Goal: Information Seeking & Learning: Compare options

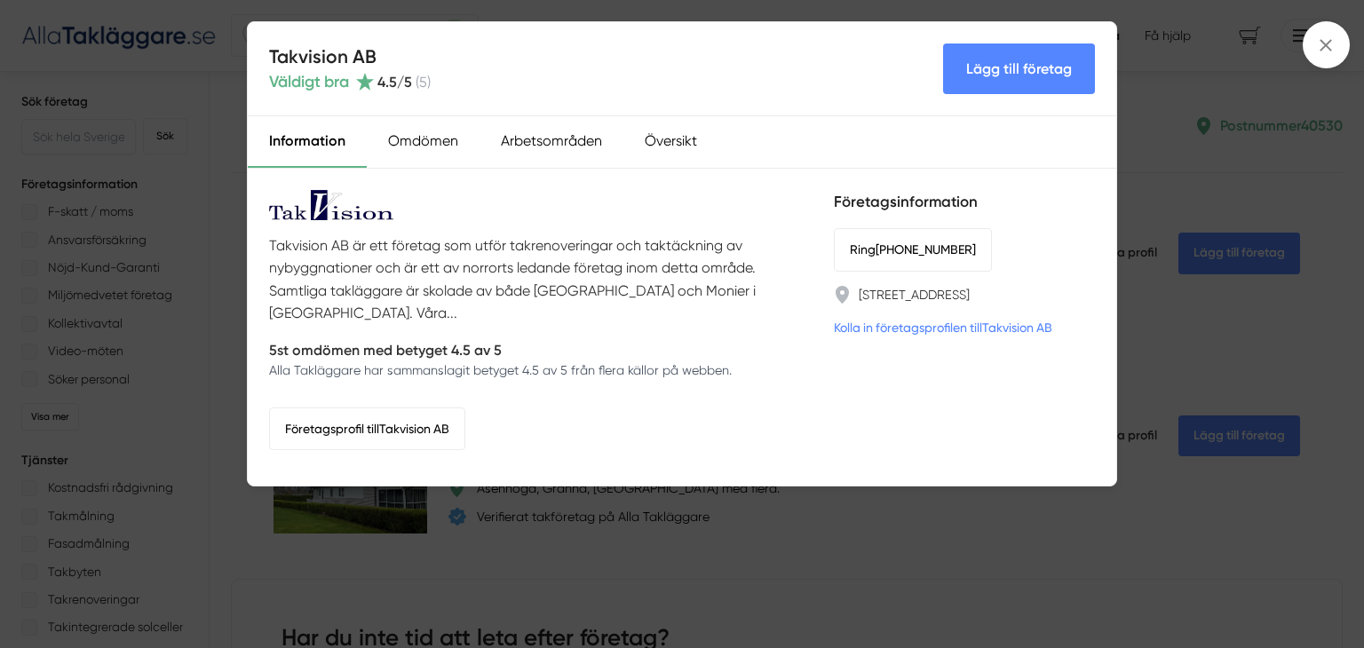
scroll to position [4398, 0]
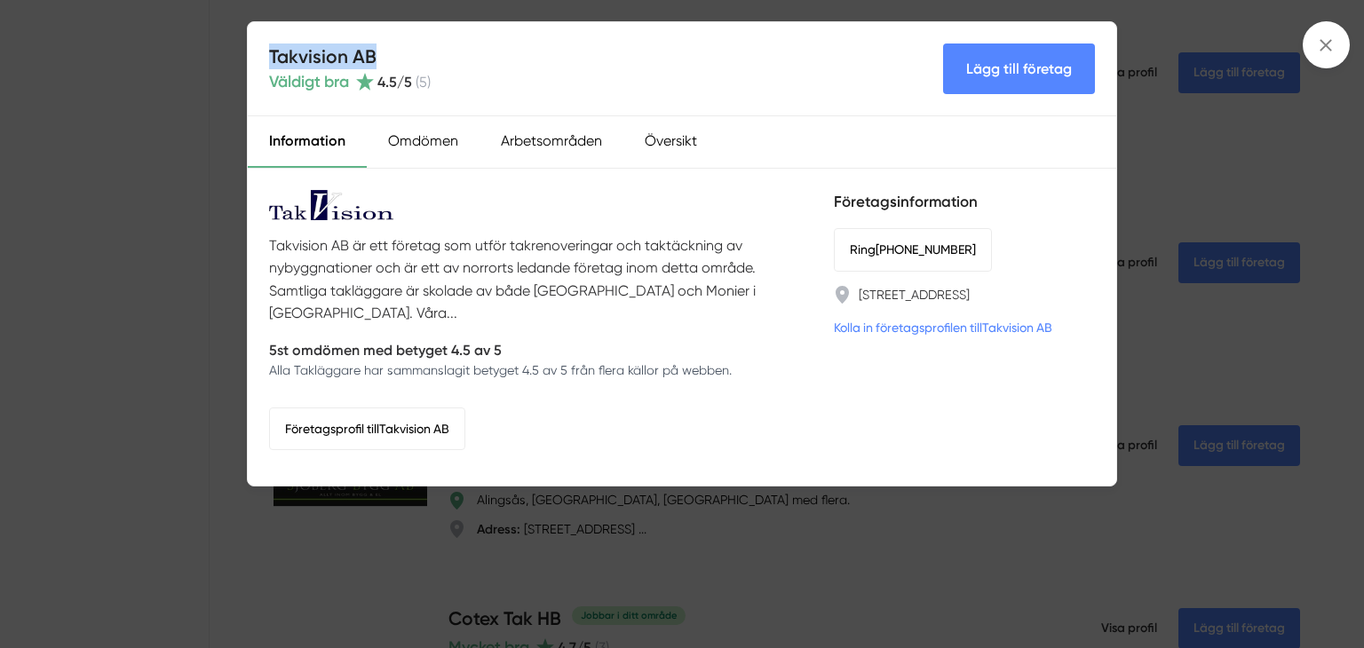
click at [718, 583] on div "Takvision AB Väldigt bra 4.5 /5 ( 5 ) Lägg till företag Information Omdömen Arb…" at bounding box center [682, 324] width 1364 height 648
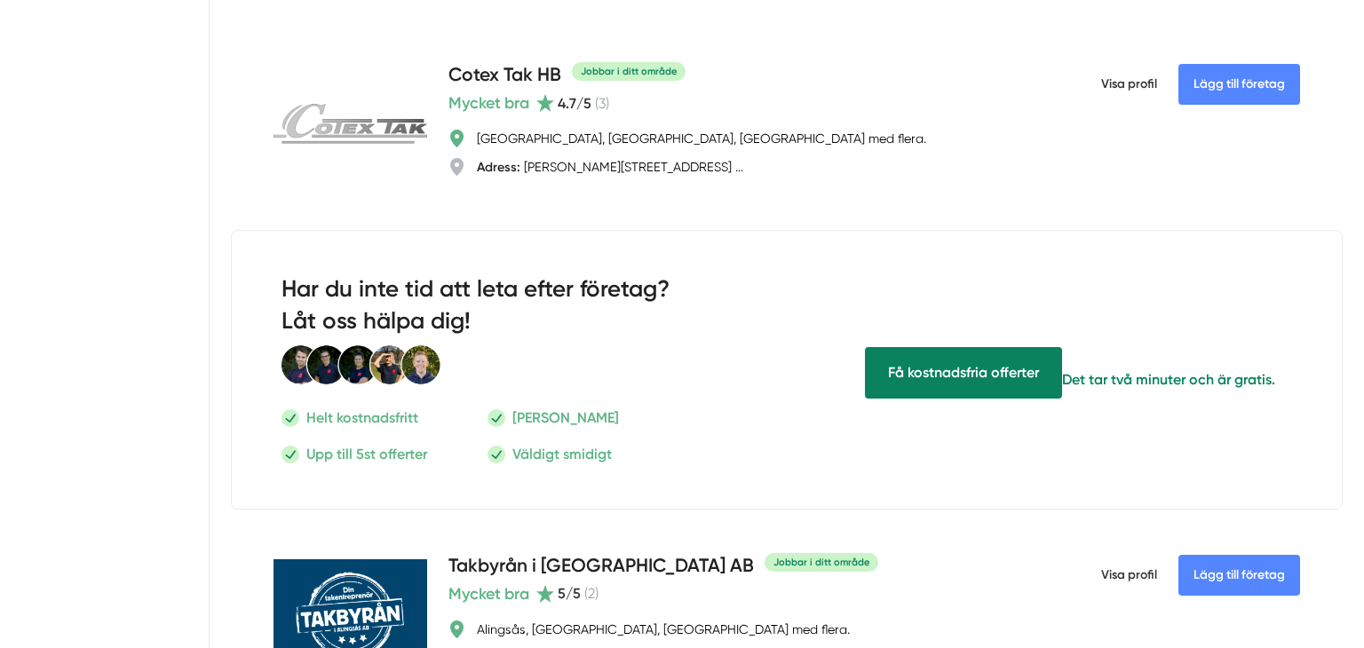
scroll to position [4952, 0]
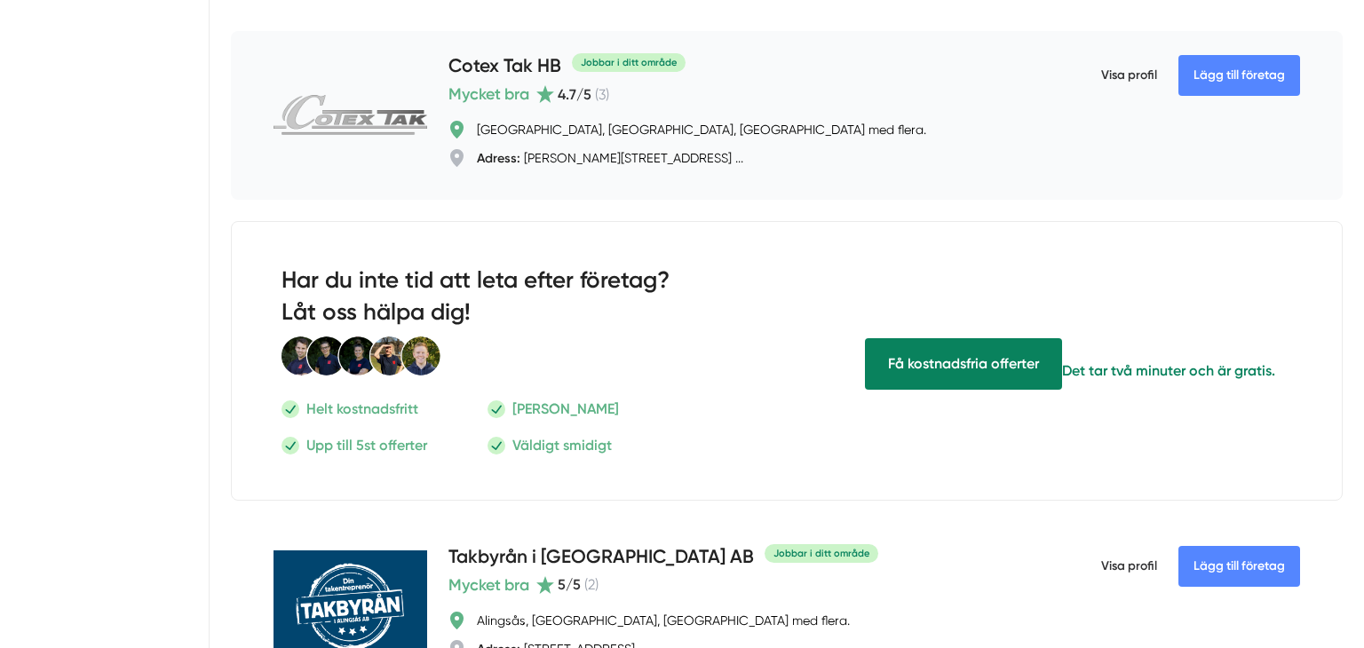
click at [496, 60] on h4 "Cotex Tak HB" at bounding box center [504, 66] width 113 height 29
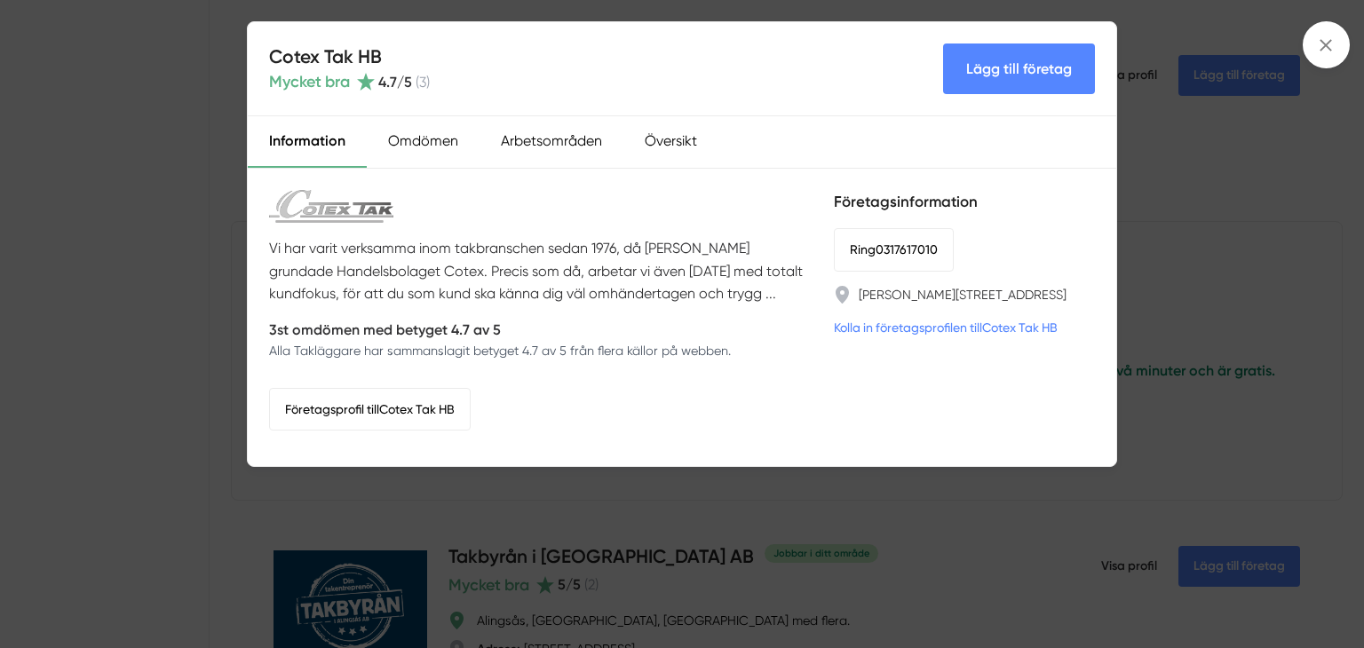
click at [1205, 218] on div "Cotex Tak HB Mycket bra 4.7 /5 ( 3 ) Lägg till företag Information Omdömen Arbe…" at bounding box center [682, 324] width 1364 height 648
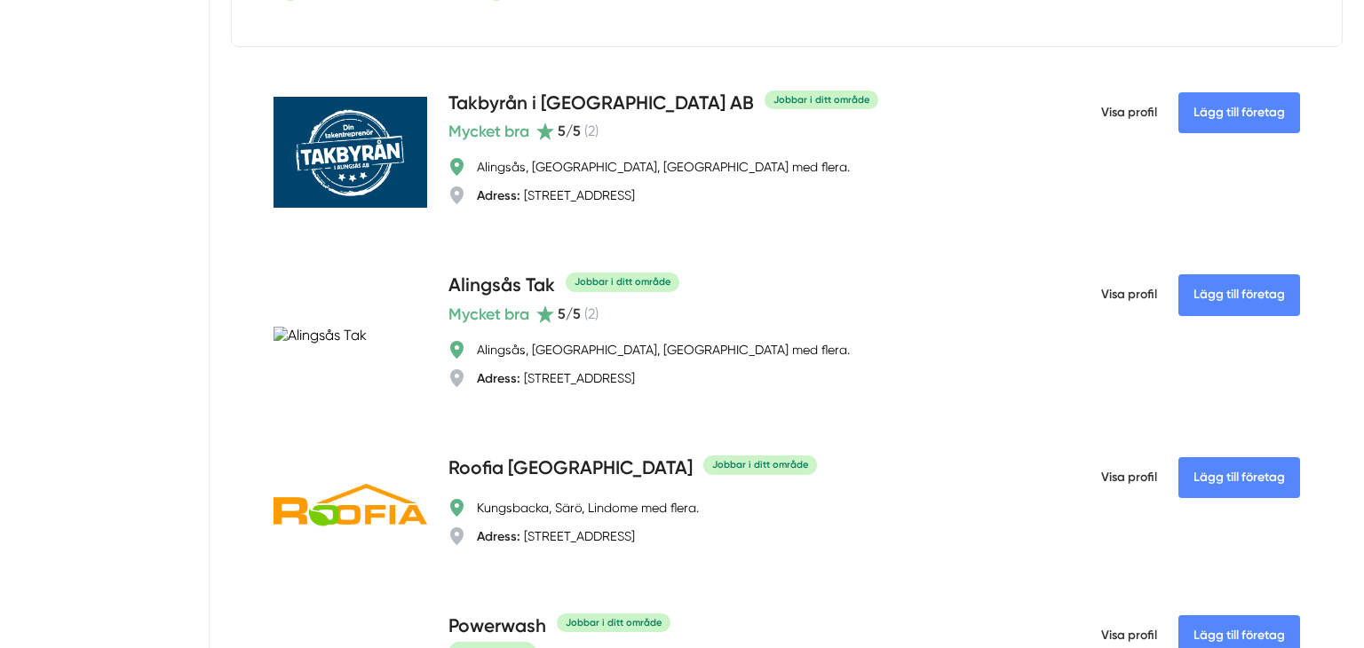
scroll to position [5413, 0]
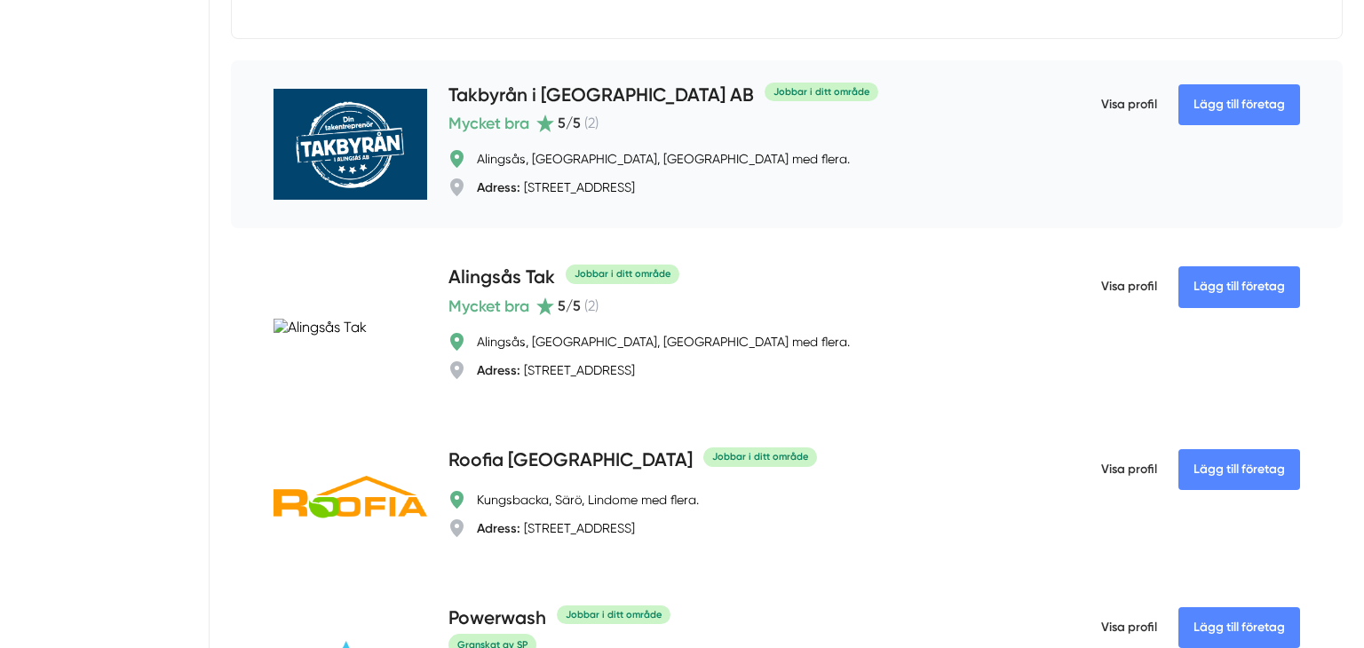
click at [549, 97] on h4 "Takbyrån i [GEOGRAPHIC_DATA] AB" at bounding box center [600, 96] width 305 height 29
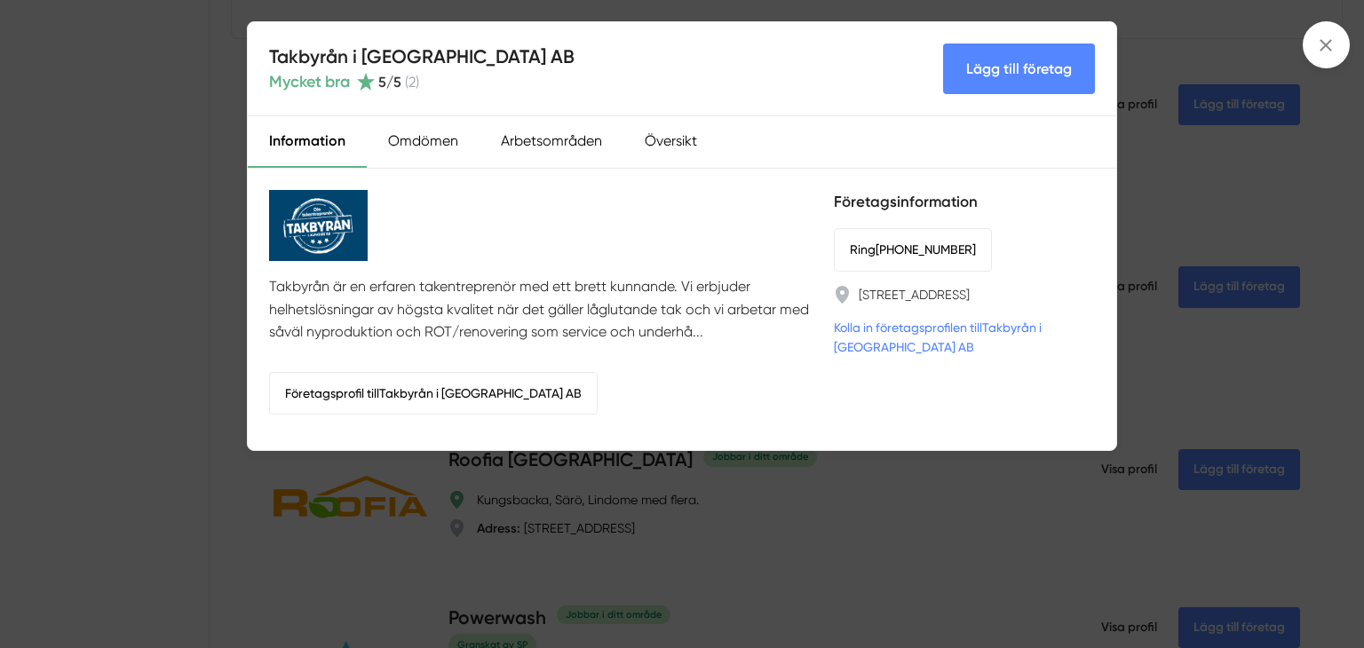
click at [1257, 306] on div "Takbyrån i Alingsås AB Mycket bra 5 /5 ( 2 ) Lägg till företag Information Omdö…" at bounding box center [682, 324] width 1364 height 648
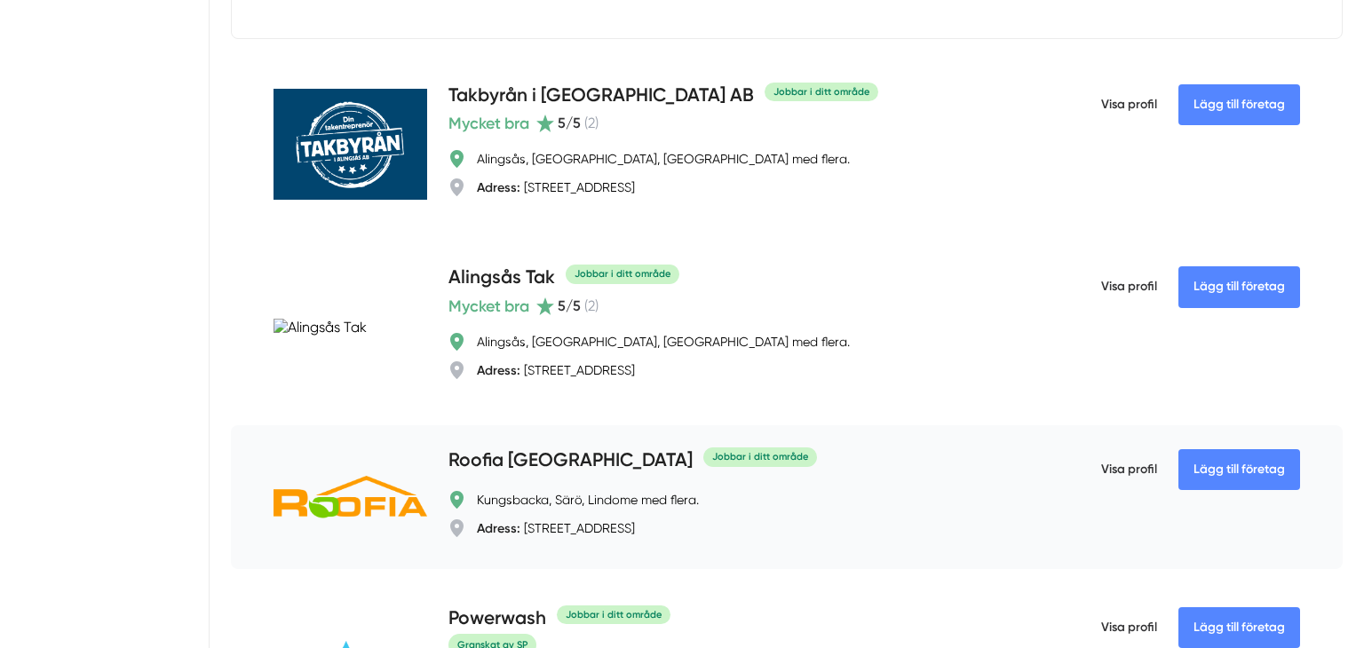
click at [505, 455] on h4 "Roofia [GEOGRAPHIC_DATA]" at bounding box center [570, 461] width 244 height 29
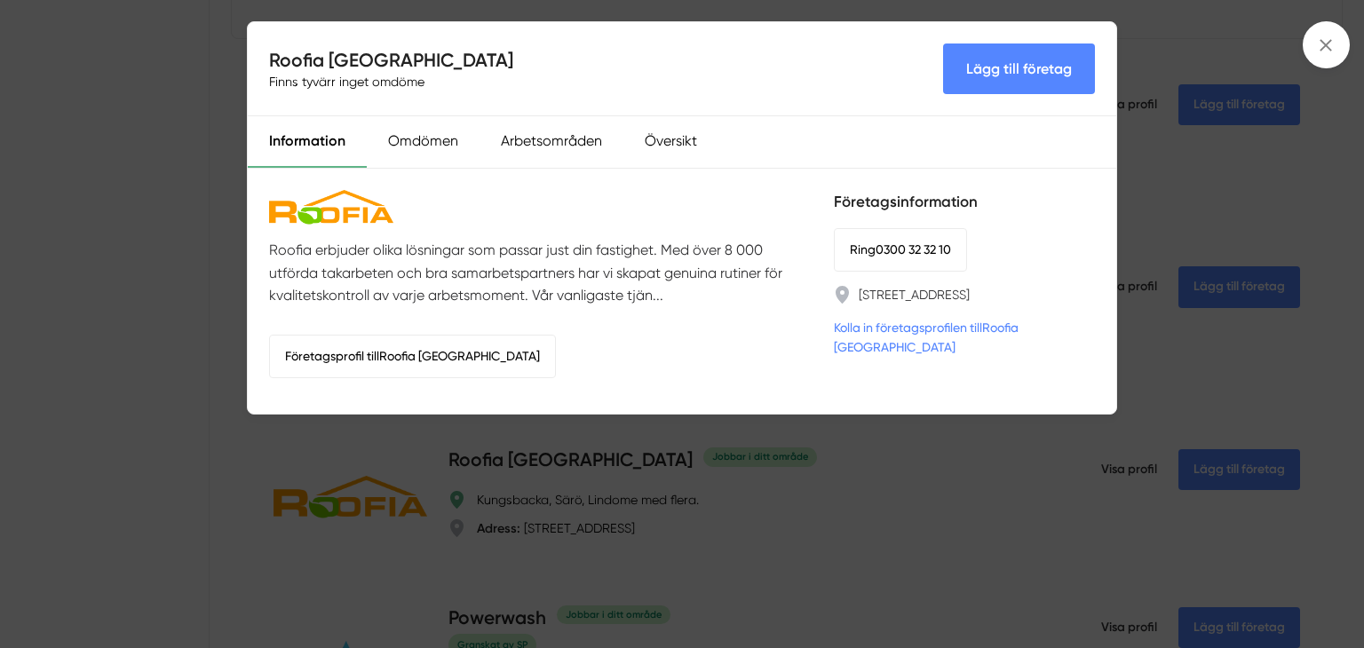
click at [940, 441] on div "Roofia [GEOGRAPHIC_DATA] Finns tyvärr inget omdöme Lägg till företag Informatio…" at bounding box center [682, 324] width 1364 height 648
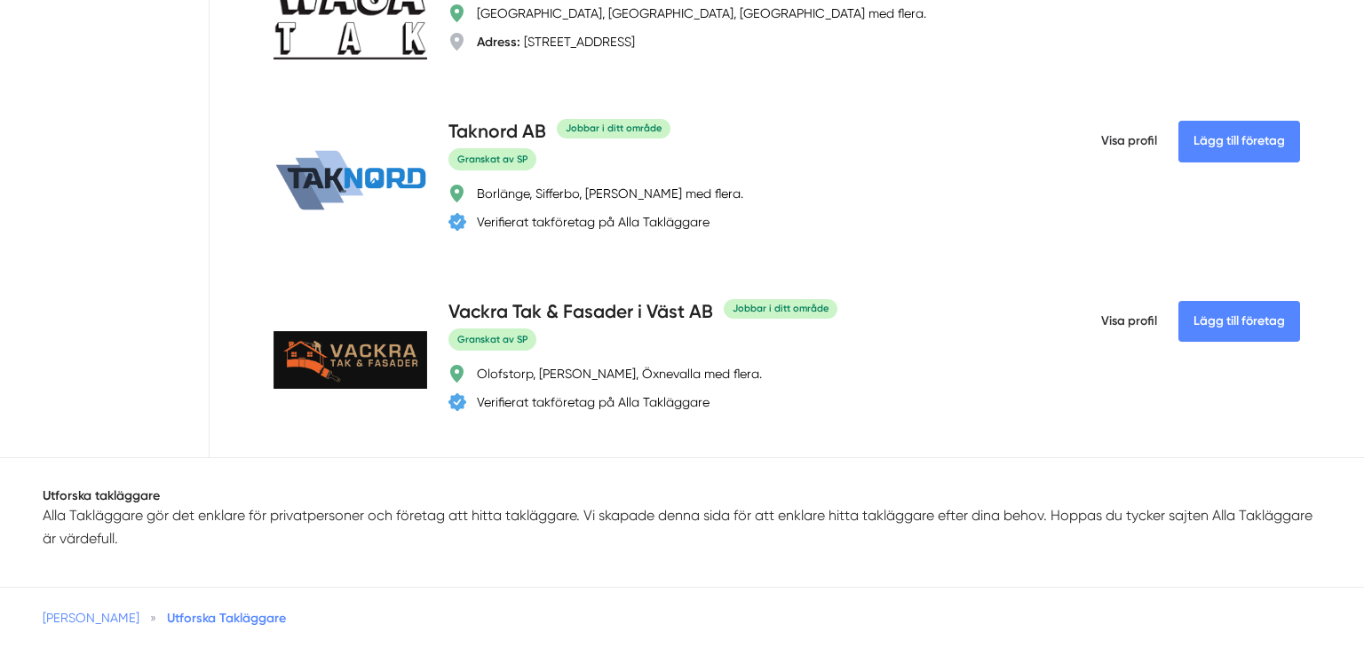
scroll to position [6429, 0]
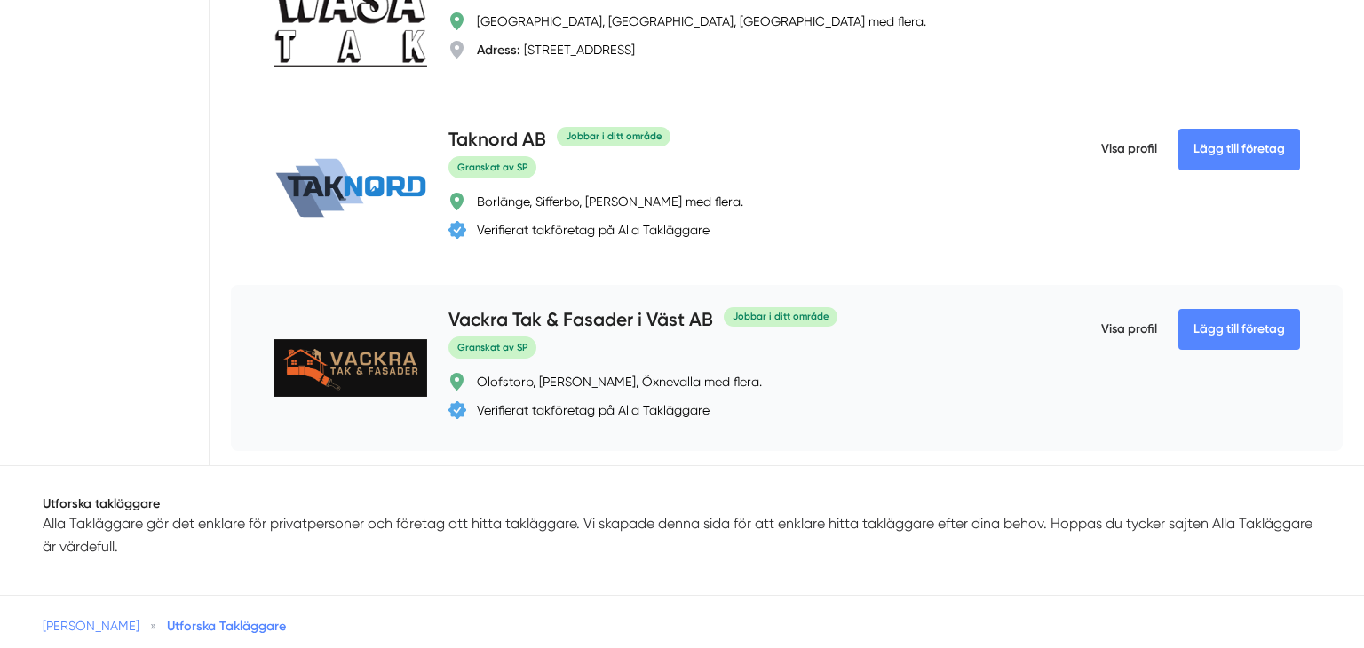
click at [656, 309] on h4 "Vackra Tak & Fasader i Väst AB" at bounding box center [580, 320] width 265 height 29
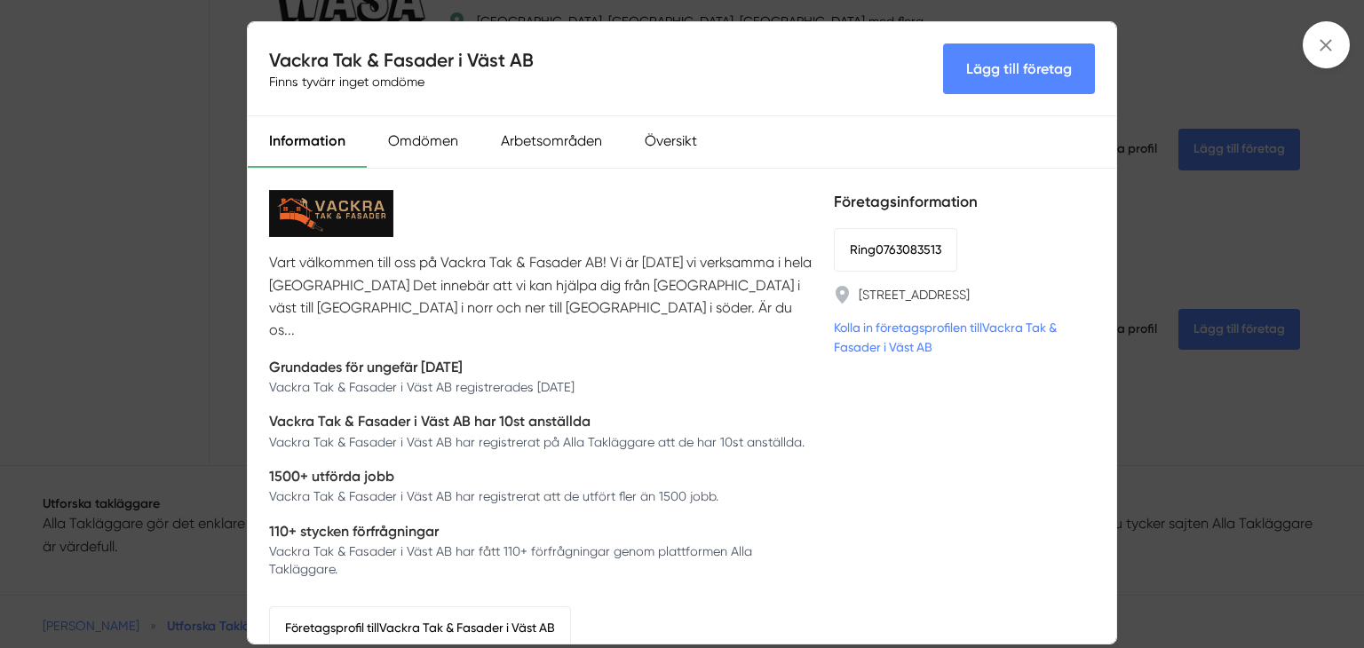
click at [1245, 219] on div "Vackra Tak & Fasader i Väst AB Finns tyvärr inget omdöme Lägg till företag Info…" at bounding box center [682, 324] width 1364 height 648
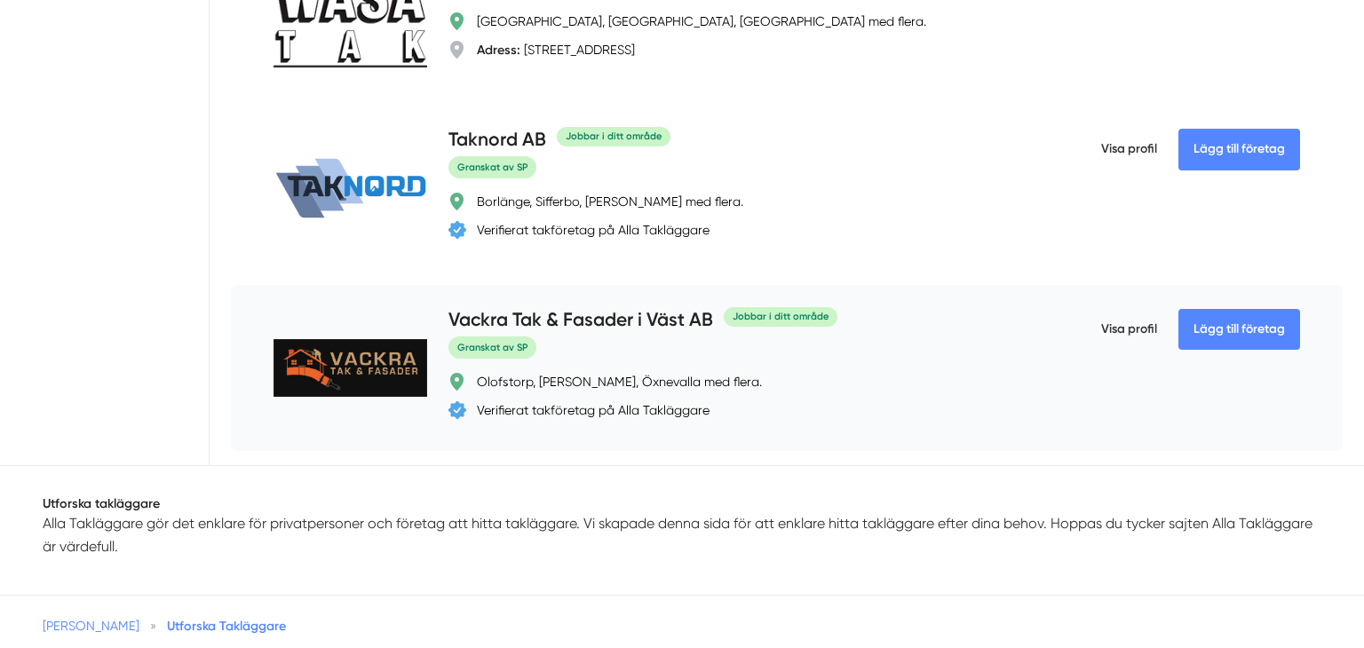
click at [533, 322] on h4 "Vackra Tak & Fasader i Väst AB" at bounding box center [580, 320] width 265 height 29
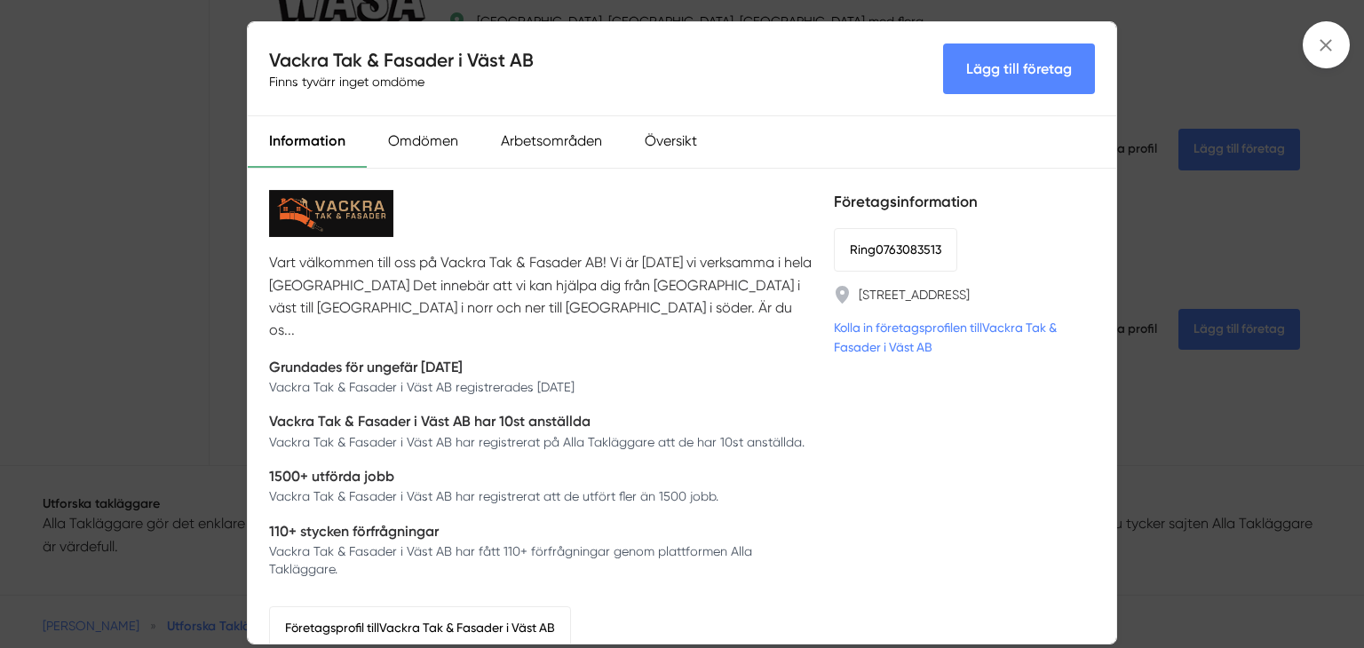
click at [0, 406] on div "Vackra Tak & Fasader i Väst AB Finns tyvärr inget omdöme Lägg till företag Info…" at bounding box center [682, 324] width 1364 height 648
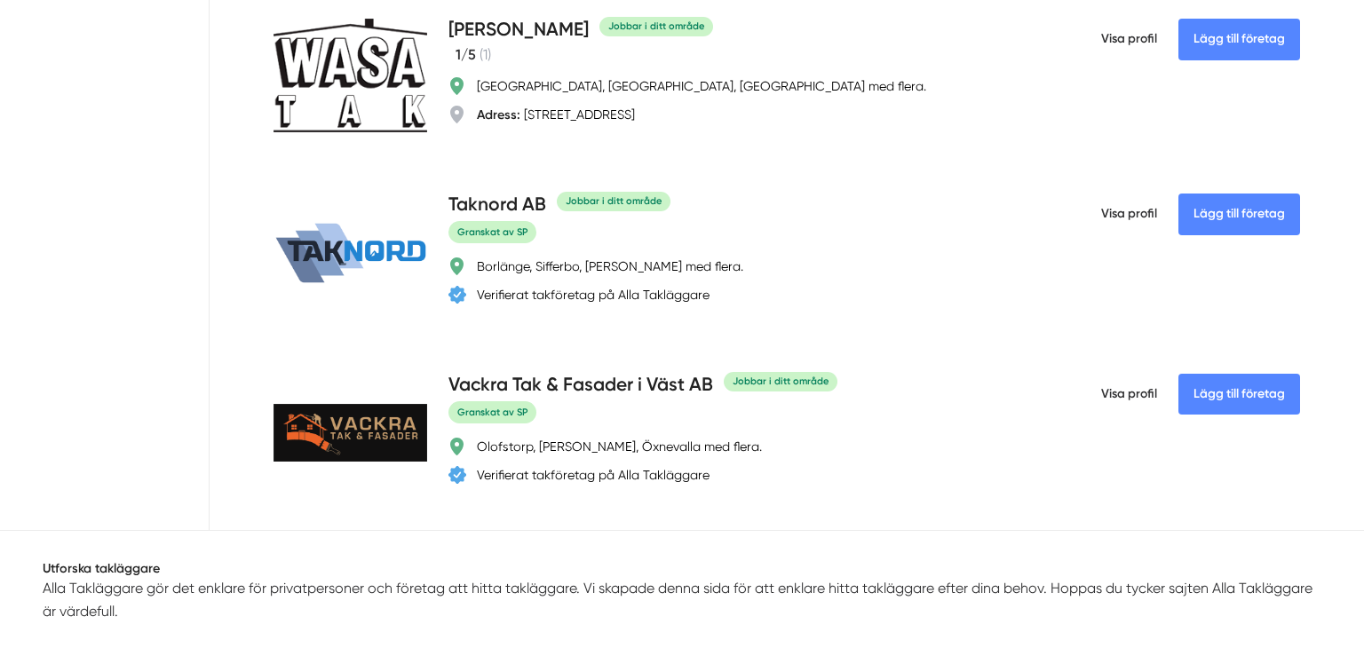
scroll to position [6330, 0]
